Goal: Navigation & Orientation: Find specific page/section

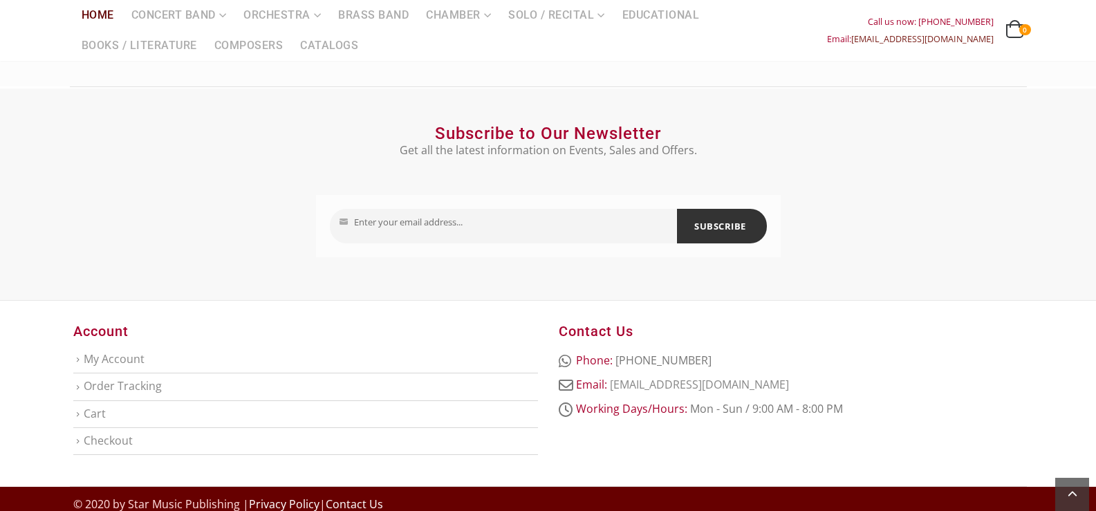
scroll to position [1827, 0]
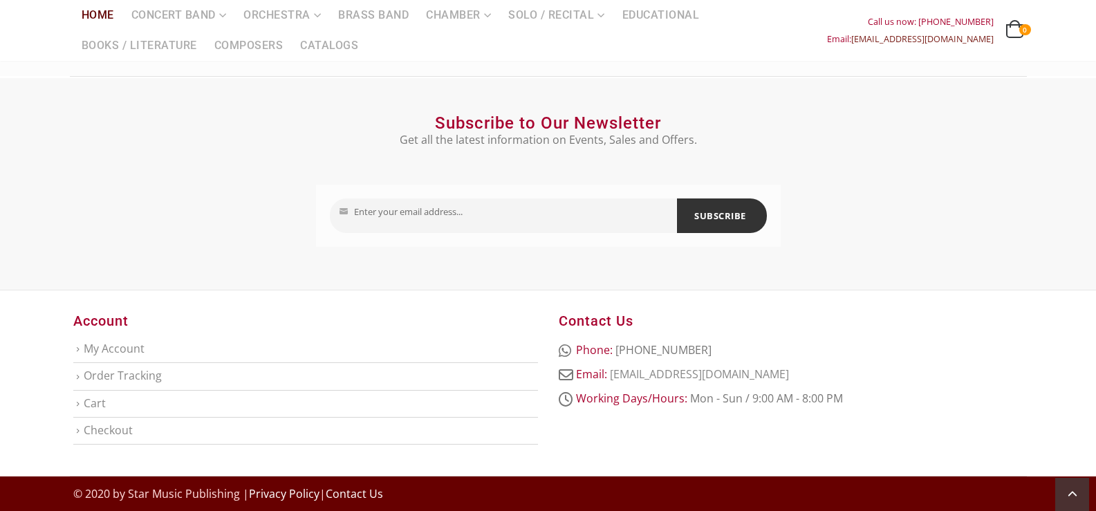
click at [77, 348] on li "My Account" at bounding box center [305, 349] width 465 height 26
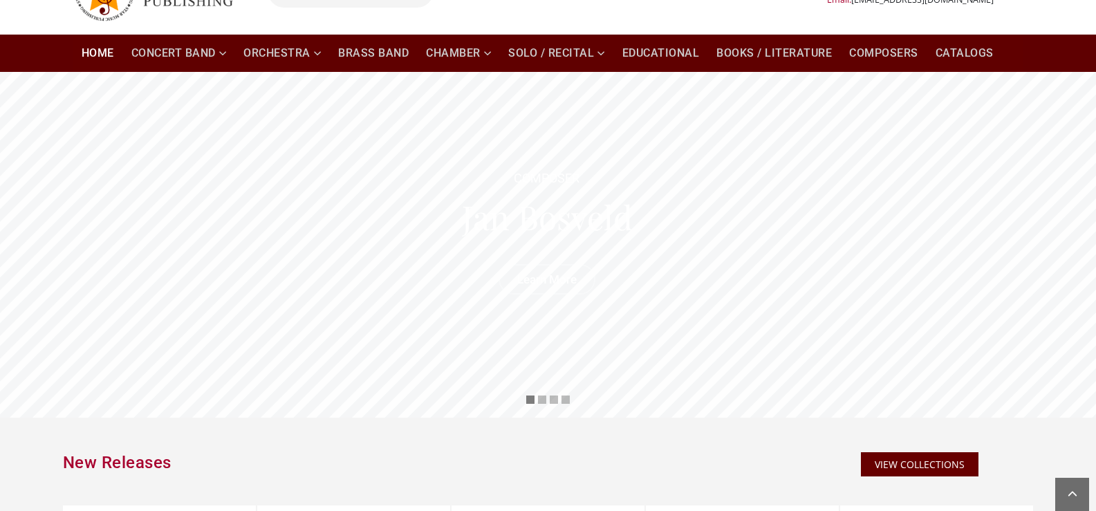
scroll to position [0, 0]
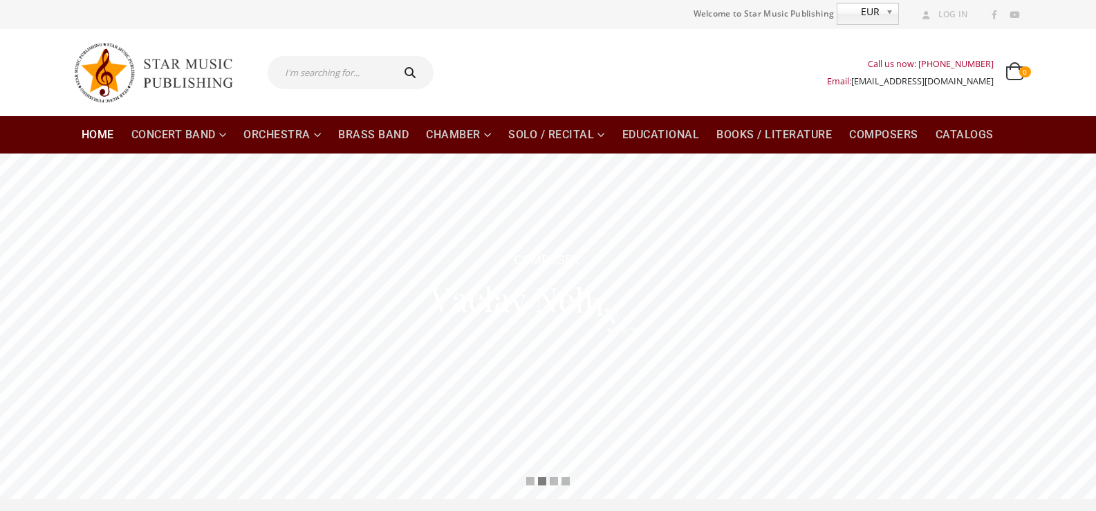
click at [104, 136] on link "Home" at bounding box center [97, 134] width 49 height 37
